Goal: Navigation & Orientation: Find specific page/section

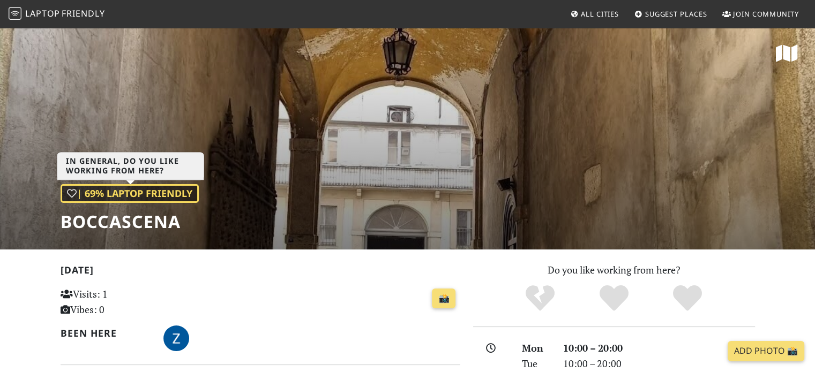
click at [154, 198] on div "| 69% Laptop Friendly" at bounding box center [130, 193] width 138 height 19
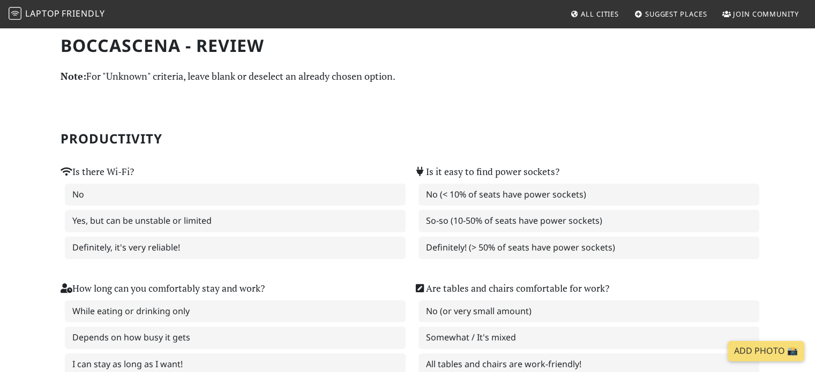
click at [13, 6] on link "Laptop Friendly" at bounding box center [57, 14] width 96 height 19
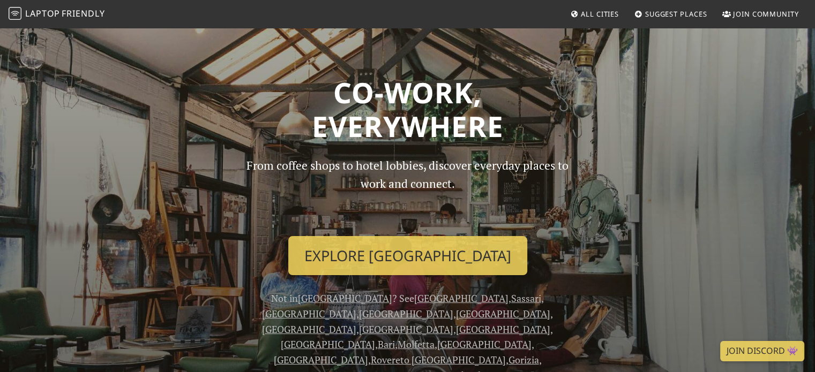
click at [589, 24] on nav "Laptop Friendly All Cities Suggest Places Join Community" at bounding box center [407, 14] width 815 height 28
click at [589, 16] on span "All Cities" at bounding box center [600, 14] width 38 height 10
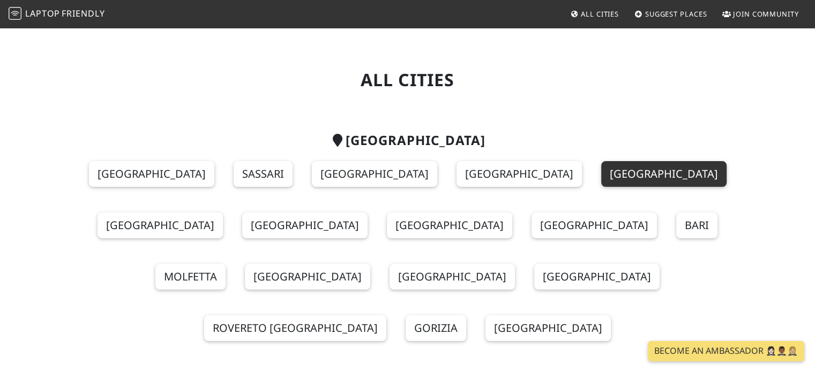
click at [601, 182] on link "[GEOGRAPHIC_DATA]" at bounding box center [663, 174] width 125 height 26
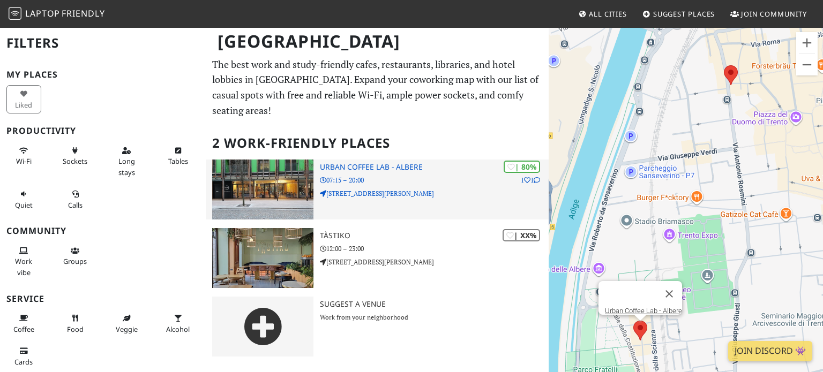
click at [366, 175] on p "07:15 – 20:00" at bounding box center [434, 180] width 229 height 10
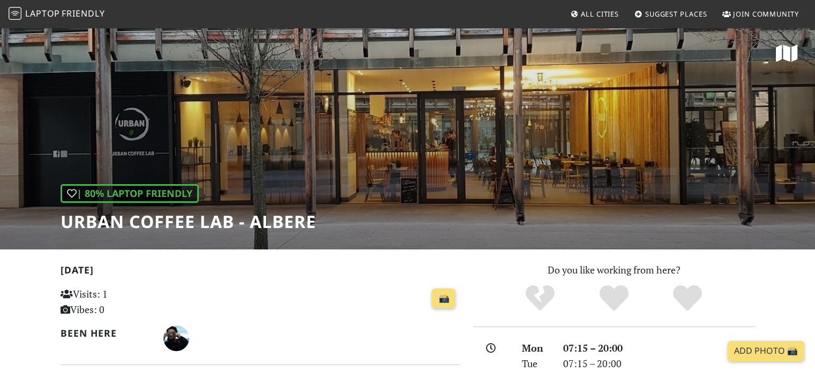
click at [587, 13] on span "All Cities" at bounding box center [600, 14] width 38 height 10
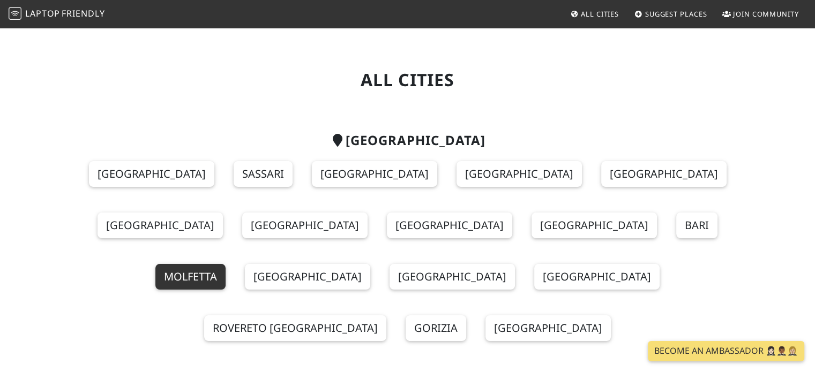
click at [192, 264] on link "Molfetta" at bounding box center [190, 277] width 70 height 26
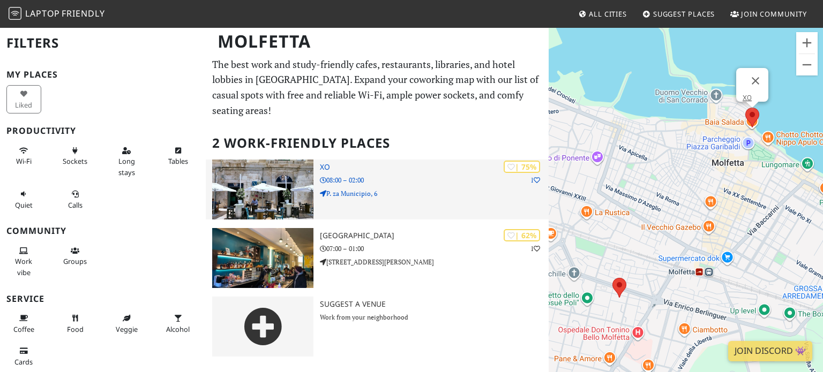
click at [273, 162] on img at bounding box center [262, 190] width 101 height 60
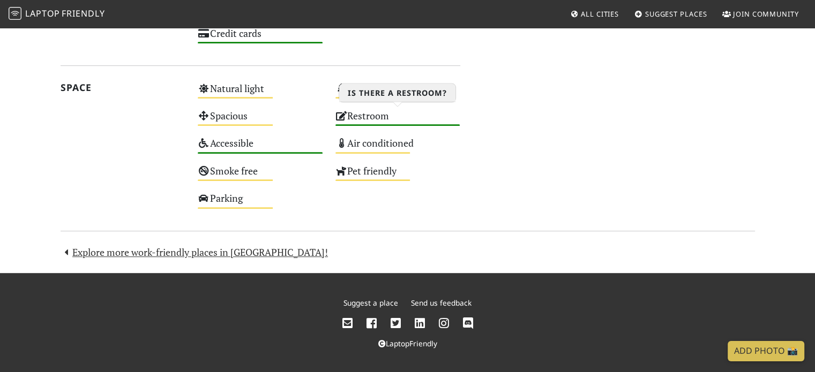
scroll to position [647, 0]
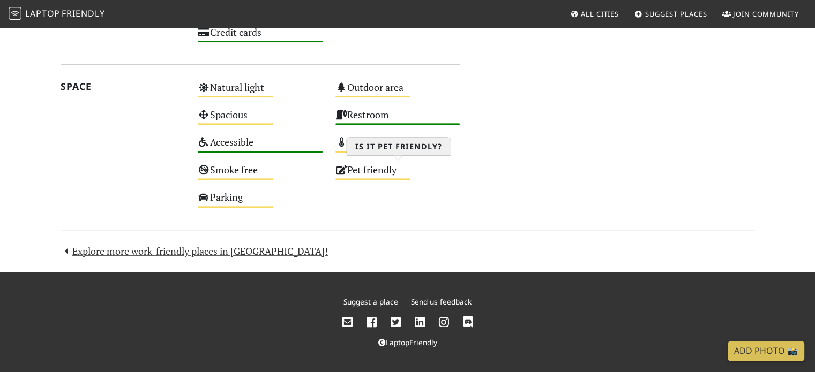
click at [374, 166] on div "Pet friendly Medium" at bounding box center [398, 174] width 138 height 27
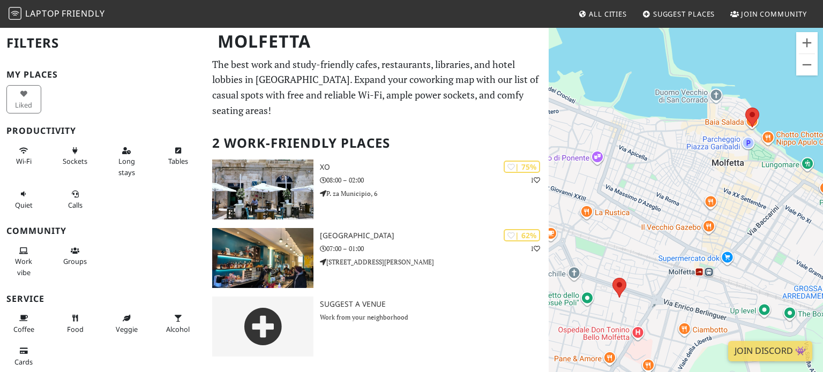
click at [138, 228] on h3 "Community" at bounding box center [102, 231] width 193 height 10
click at [27, 249] on icon at bounding box center [23, 251] width 9 height 7
click at [589, 9] on span "All Cities" at bounding box center [608, 14] width 38 height 10
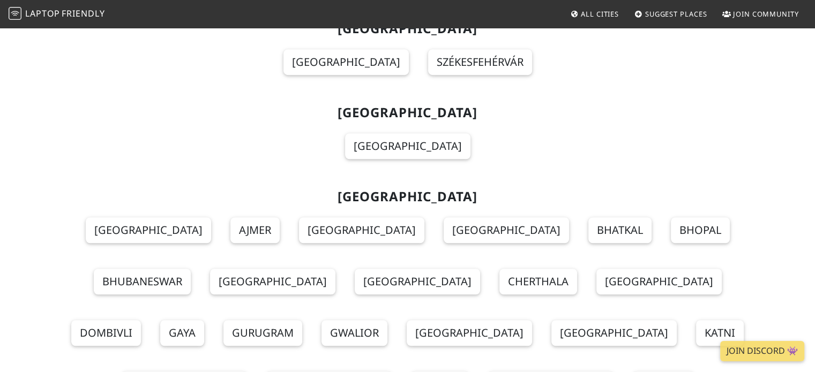
scroll to position [4875, 0]
